Goal: Find specific page/section: Find specific page/section

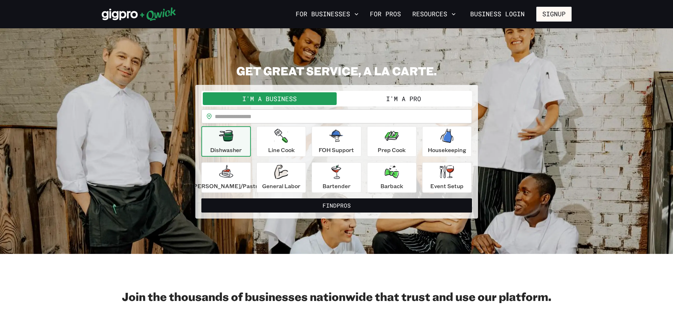
click at [399, 101] on button "I'm a Pro" at bounding box center [404, 98] width 134 height 13
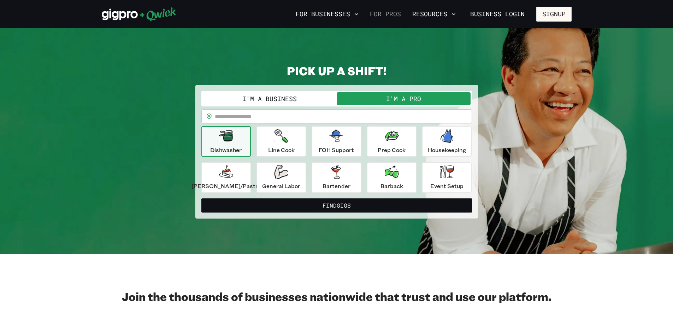
click at [367, 15] on link "For Pros" at bounding box center [385, 14] width 37 height 12
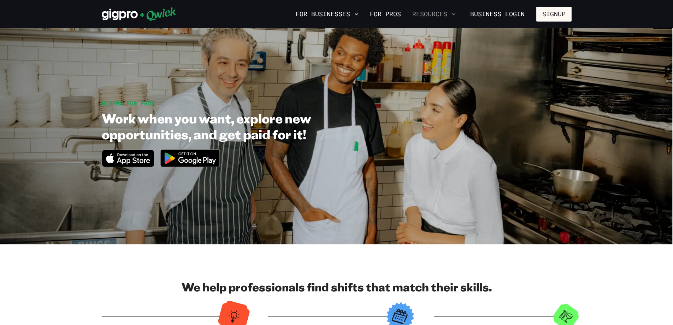
click at [430, 13] on button "Resources" at bounding box center [434, 14] width 49 height 12
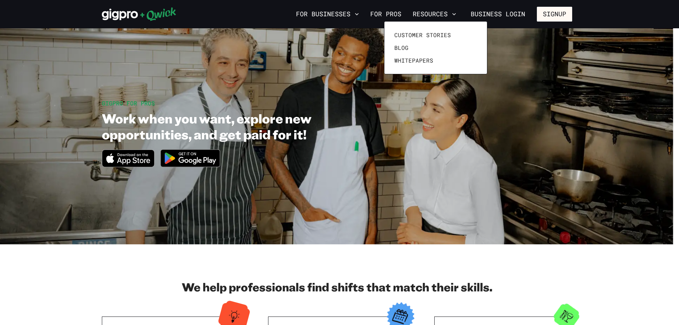
click at [357, 14] on div at bounding box center [339, 162] width 679 height 325
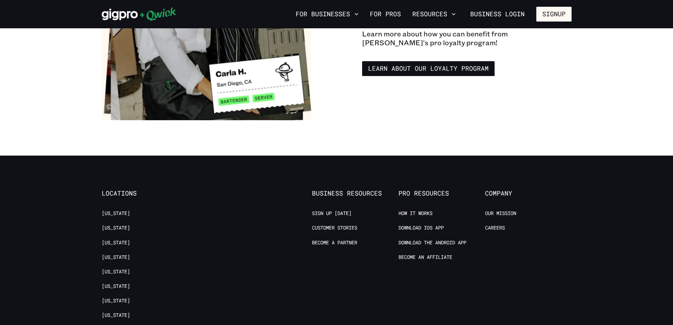
scroll to position [1237, 0]
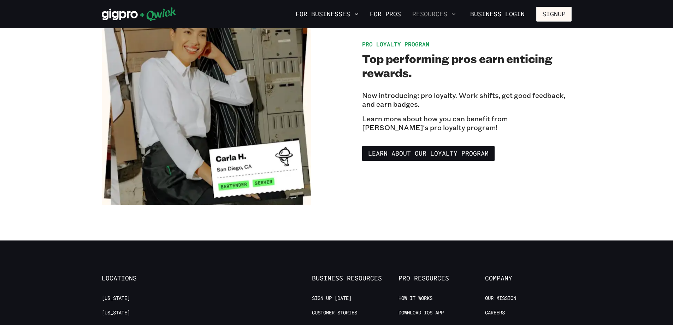
click at [428, 15] on button "Resources" at bounding box center [434, 14] width 49 height 12
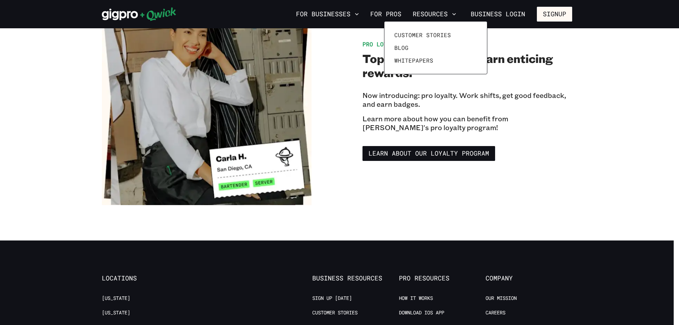
click at [120, 9] on div at bounding box center [339, 162] width 679 height 325
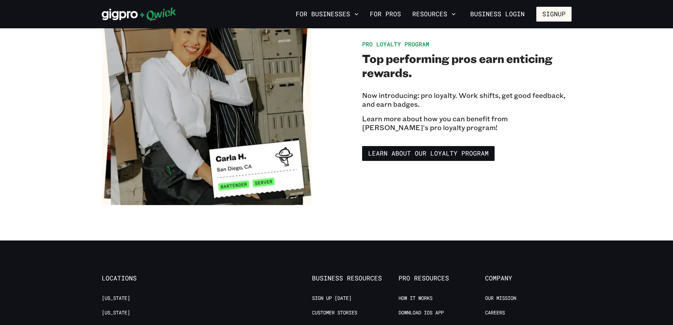
click at [125, 16] on icon at bounding box center [120, 15] width 36 height 12
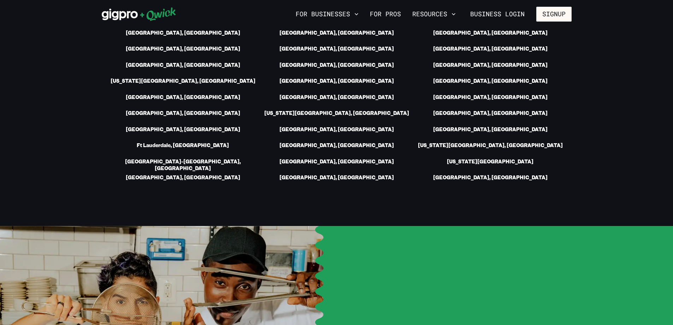
scroll to position [1096, 0]
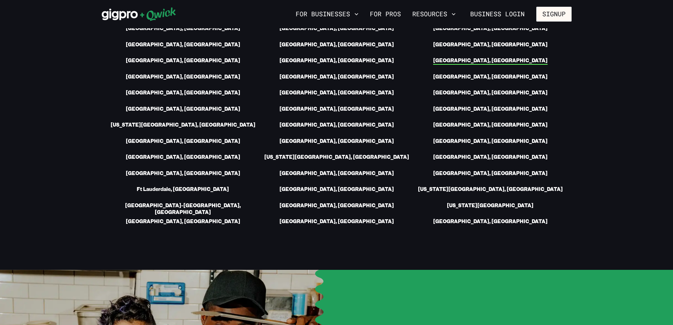
click at [499, 65] on link "[GEOGRAPHIC_DATA], [GEOGRAPHIC_DATA]" at bounding box center [490, 60] width 115 height 7
